Goal: Register for event/course

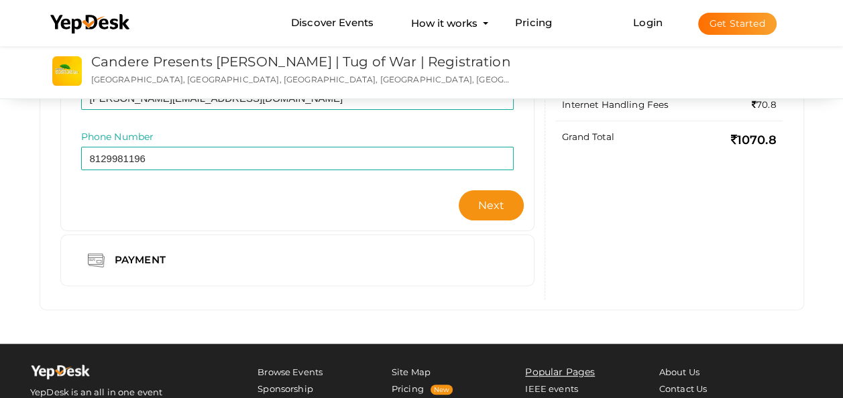
scroll to position [268, 0]
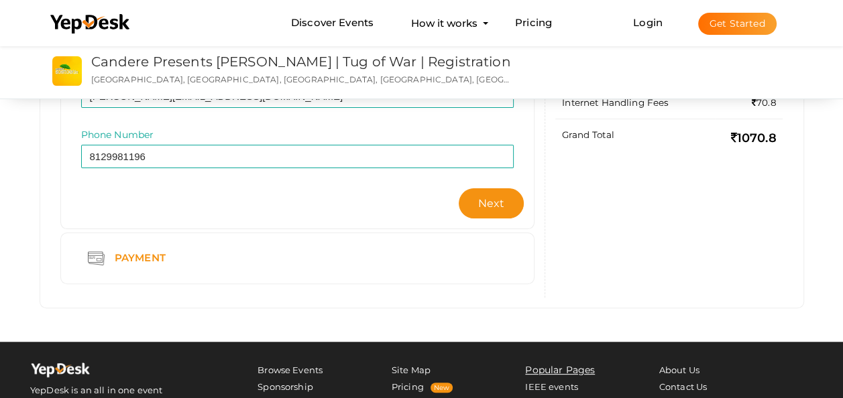
click at [143, 262] on div "Payment" at bounding box center [142, 258] width 75 height 17
click at [485, 205] on span "Next" at bounding box center [491, 203] width 27 height 13
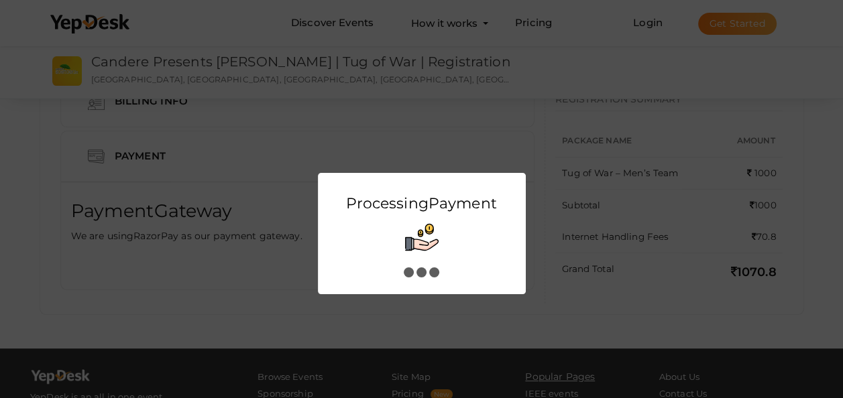
scroll to position [0, 0]
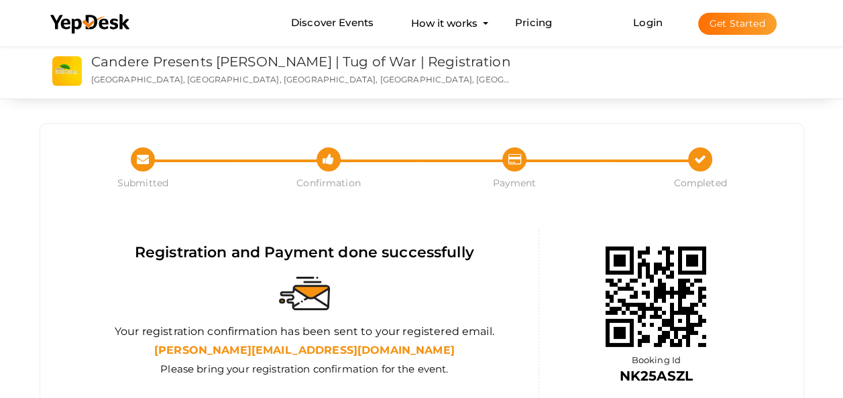
scroll to position [67, 0]
